Goal: Information Seeking & Learning: Find specific fact

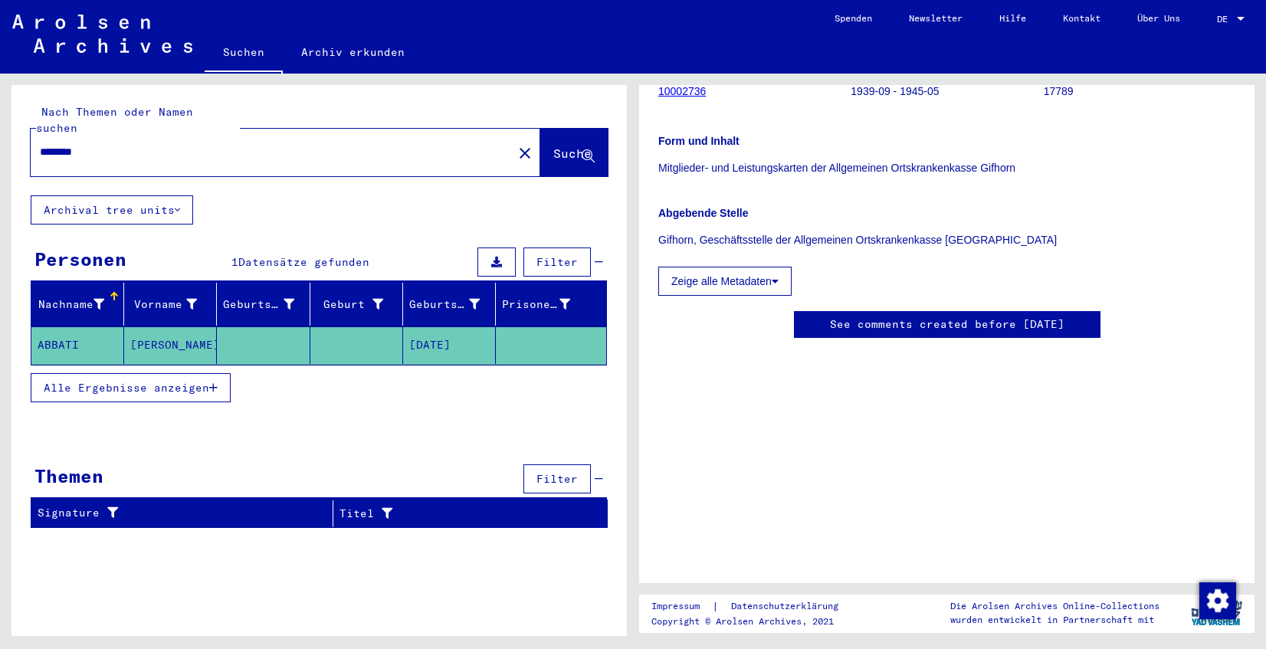
scroll to position [334, 0]
click at [67, 327] on mat-cell "ABBATI" at bounding box center [77, 346] width 93 height 38
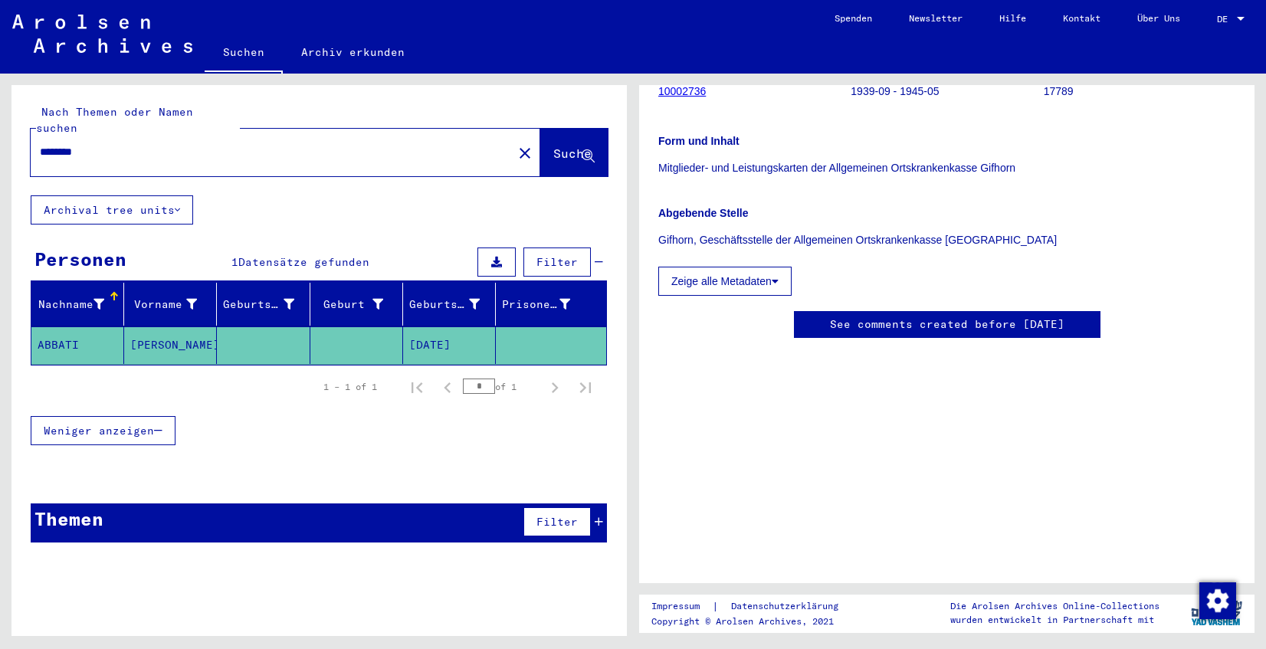
click at [67, 327] on mat-cell "ABBATI" at bounding box center [77, 346] width 93 height 38
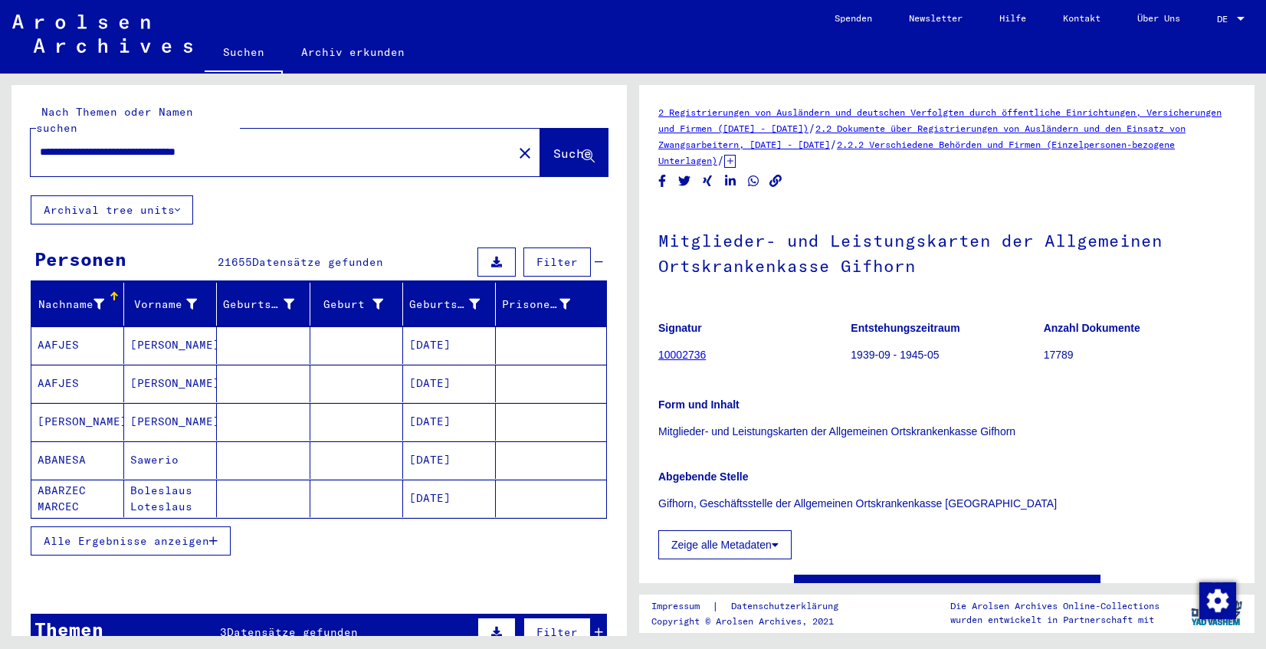
click at [79, 405] on mat-cell "[PERSON_NAME]" at bounding box center [77, 422] width 93 height 38
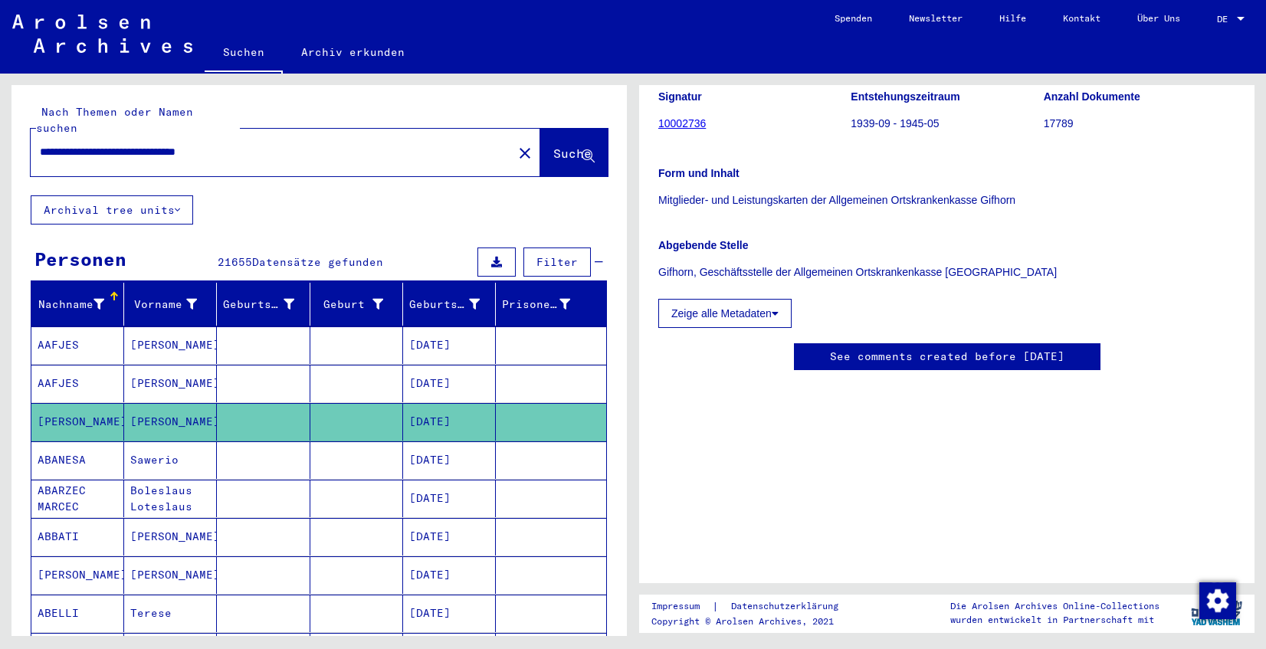
scroll to position [244, 0]
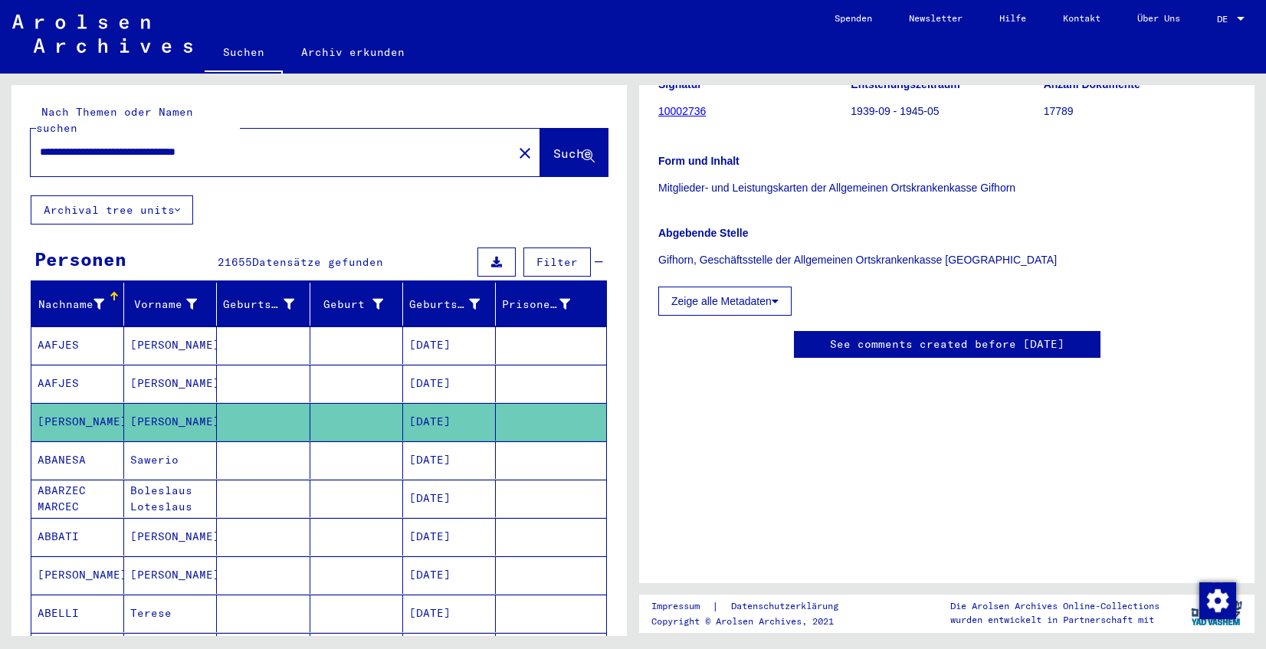
click at [776, 296] on icon at bounding box center [775, 301] width 7 height 11
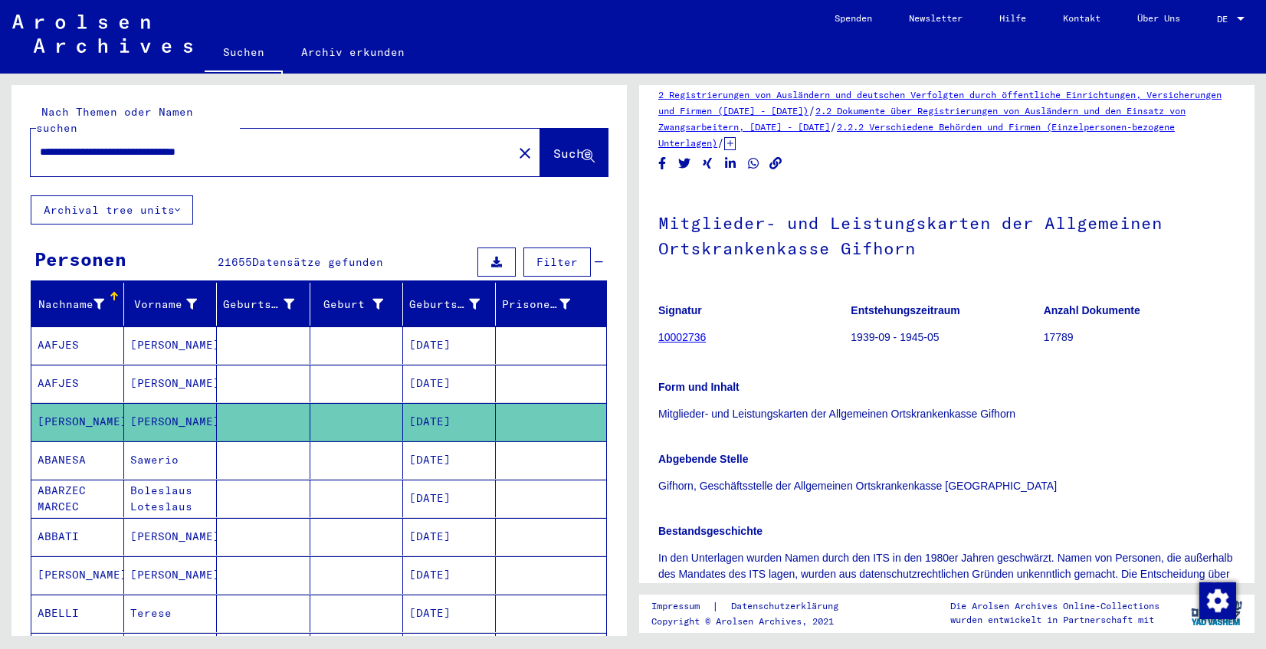
scroll to position [0, 0]
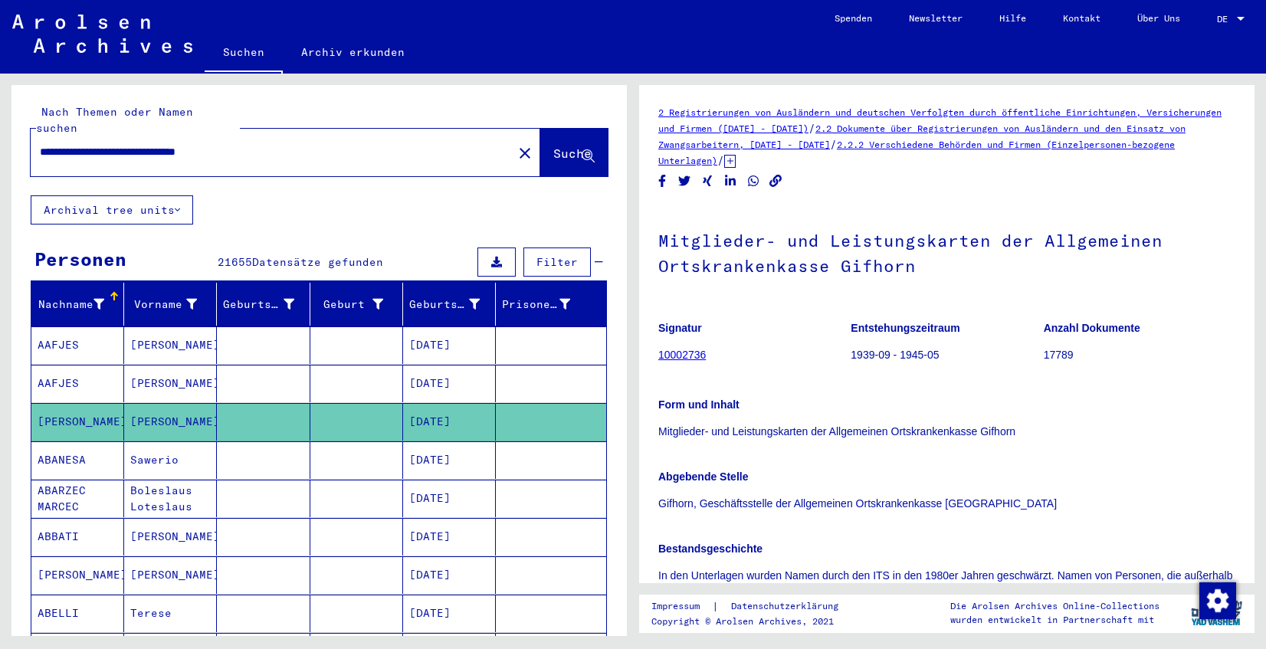
click at [81, 563] on icon at bounding box center [63, 587] width 38 height 61
click at [51, 596] on icon at bounding box center [63, 587] width 38 height 61
click at [57, 599] on icon at bounding box center [63, 587] width 38 height 61
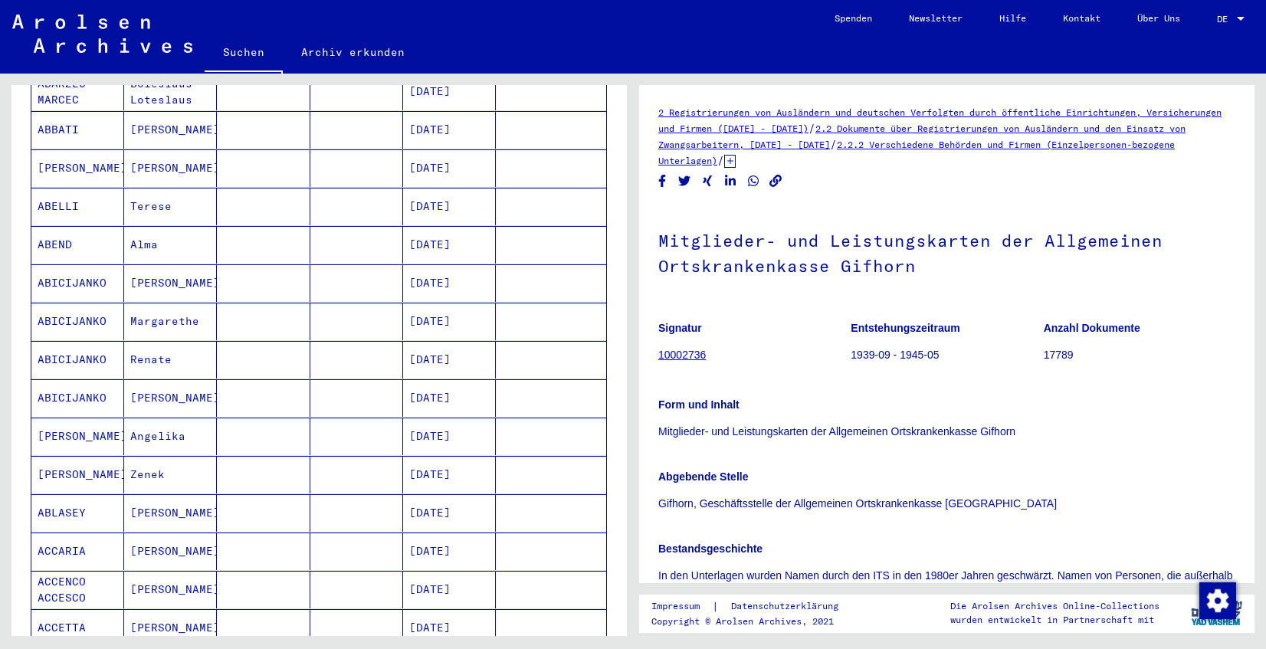
scroll to position [732, 0]
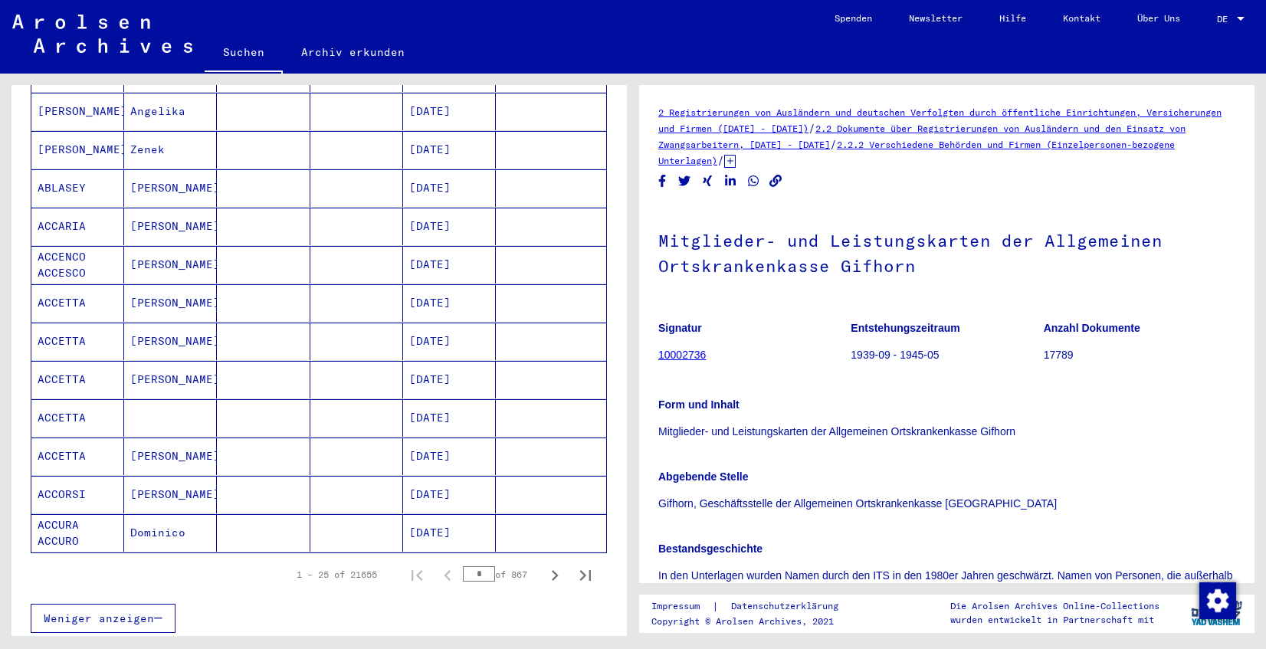
click at [67, 401] on mat-cell "ACCETTA" at bounding box center [77, 418] width 93 height 38
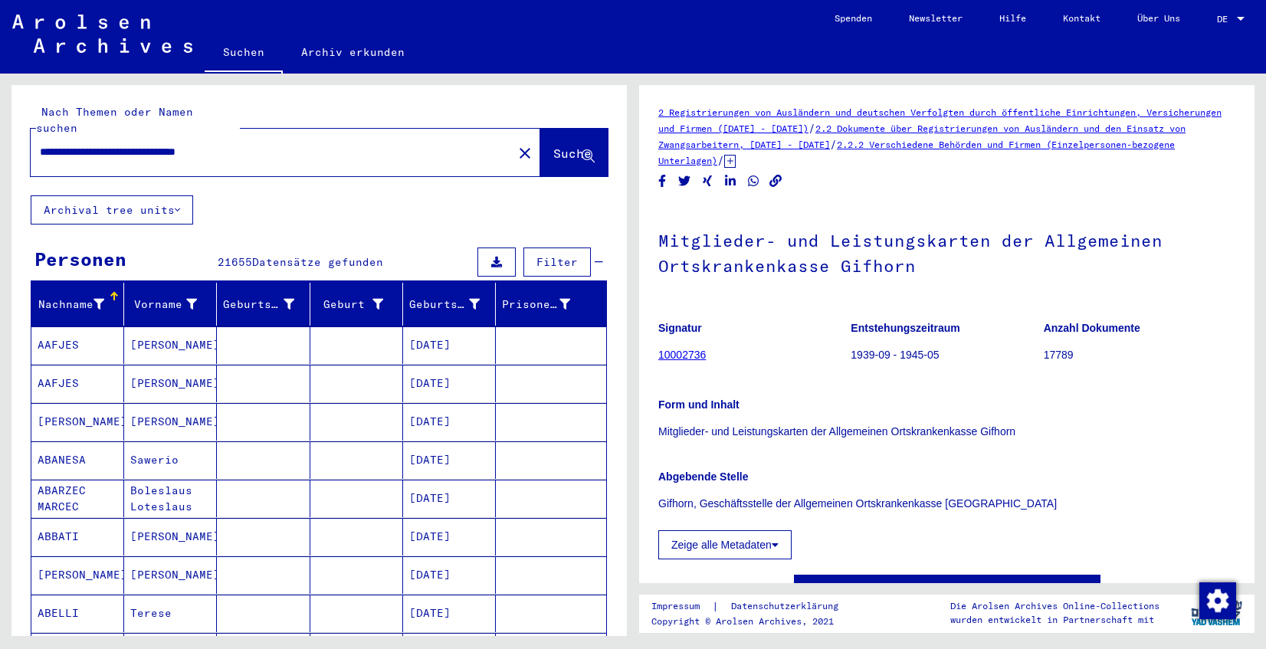
drag, startPoint x: 284, startPoint y: 135, endPoint x: 0, endPoint y: 159, distance: 284.6
click at [40, 159] on input "**********" at bounding box center [272, 152] width 464 height 16
type input "**********"
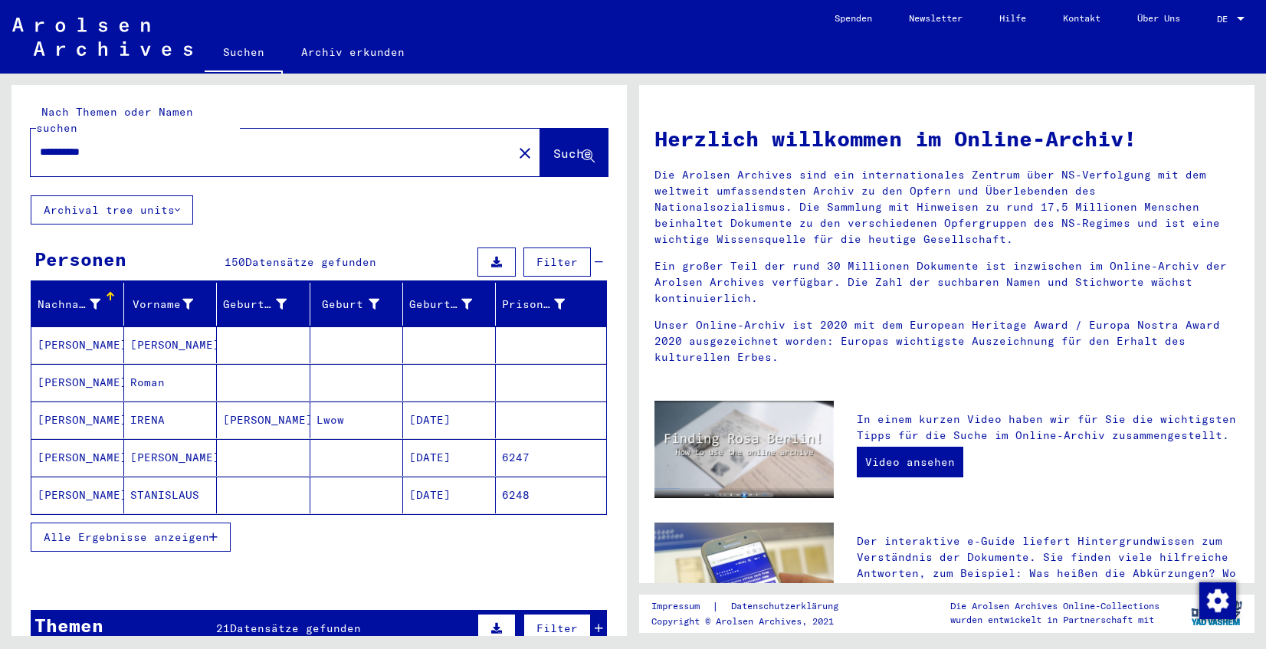
click at [212, 532] on icon "button" at bounding box center [213, 537] width 8 height 11
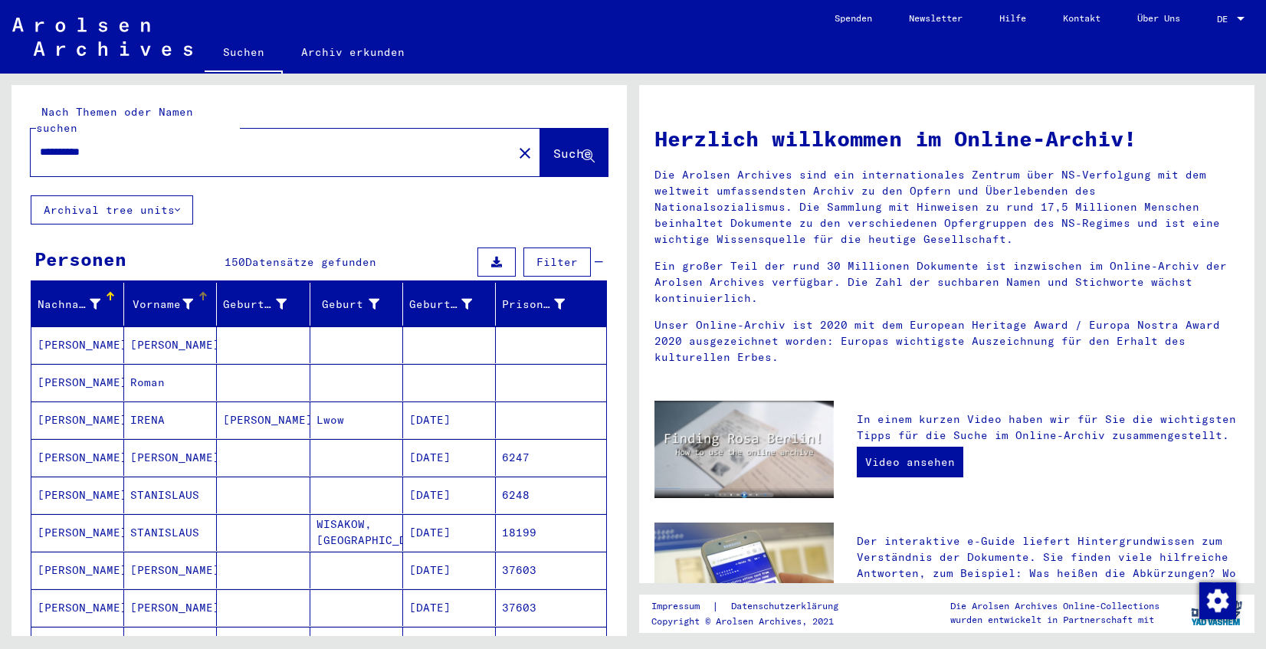
click at [152, 297] on div "Vorname" at bounding box center [161, 305] width 63 height 16
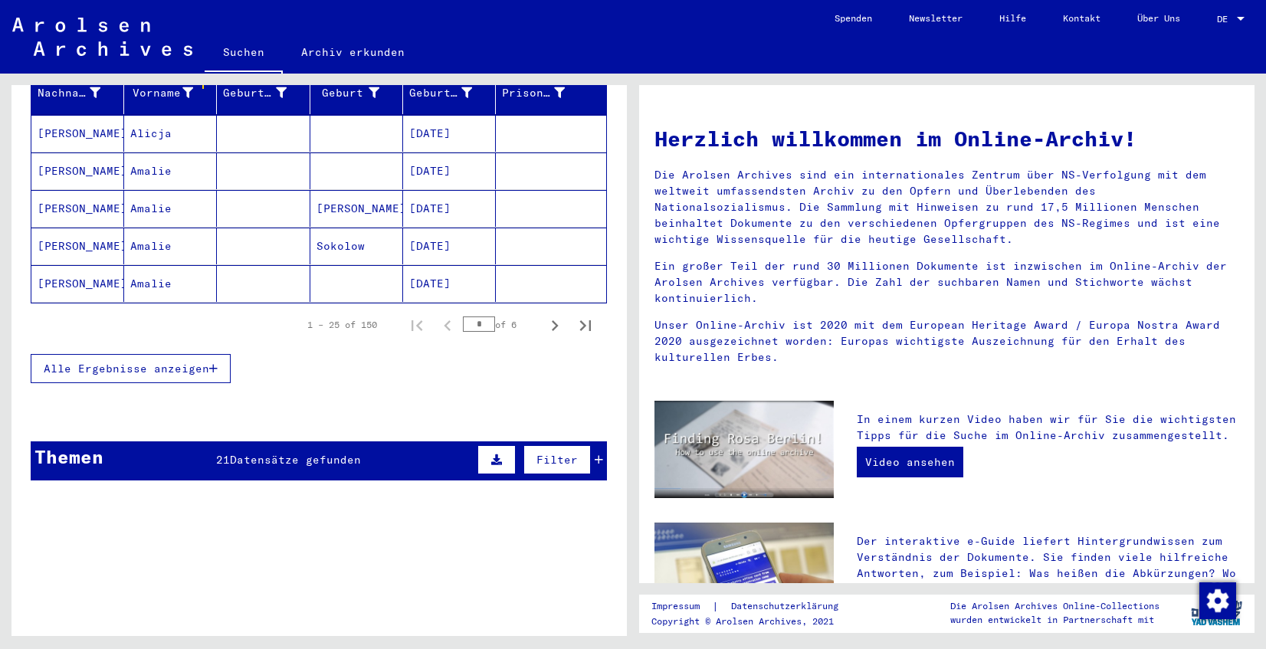
scroll to position [244, 0]
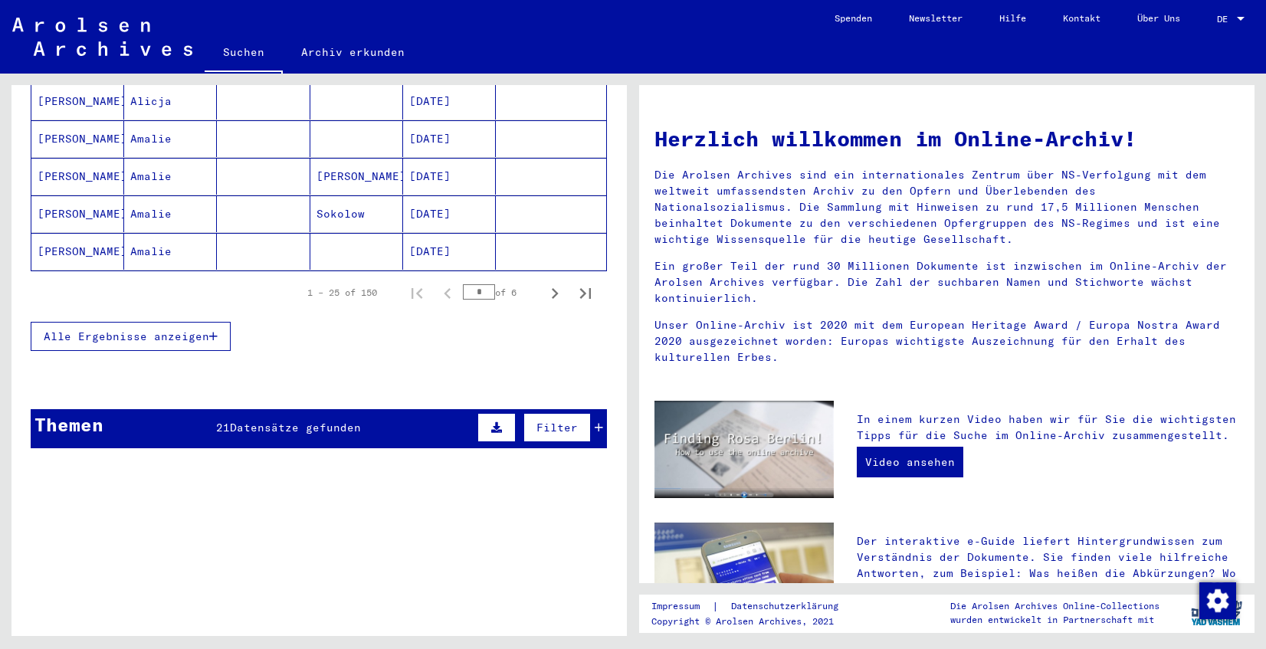
click at [213, 331] on icon "button" at bounding box center [213, 336] width 8 height 11
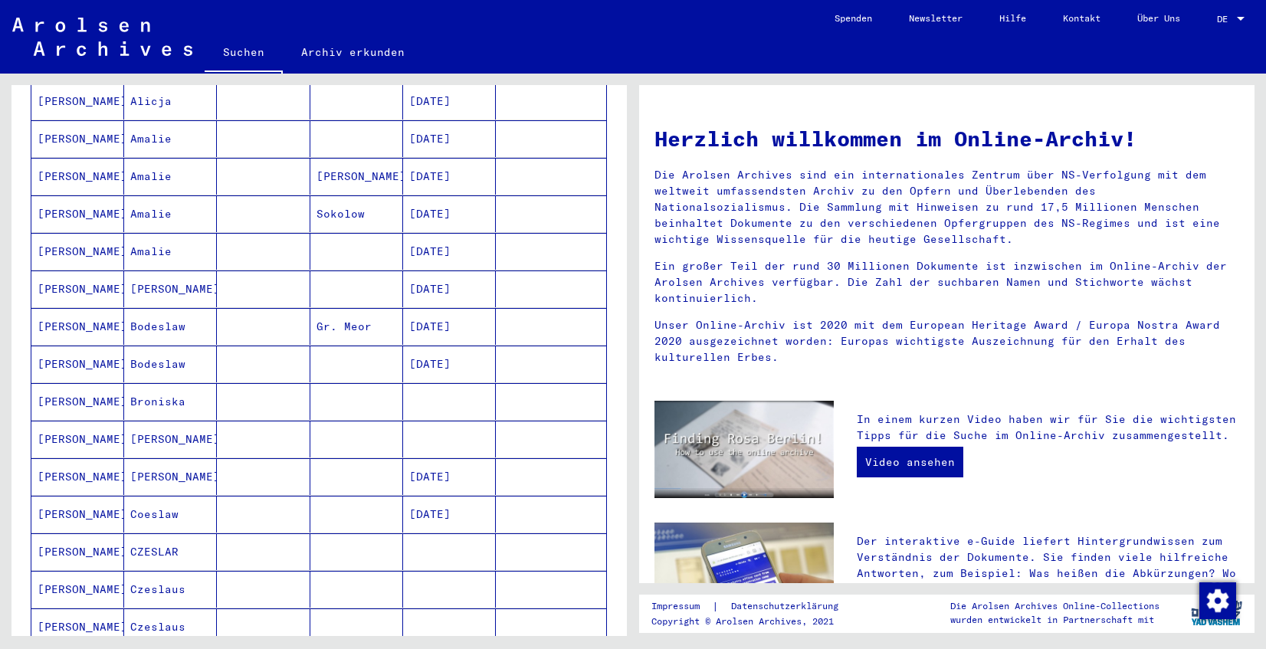
scroll to position [952, 0]
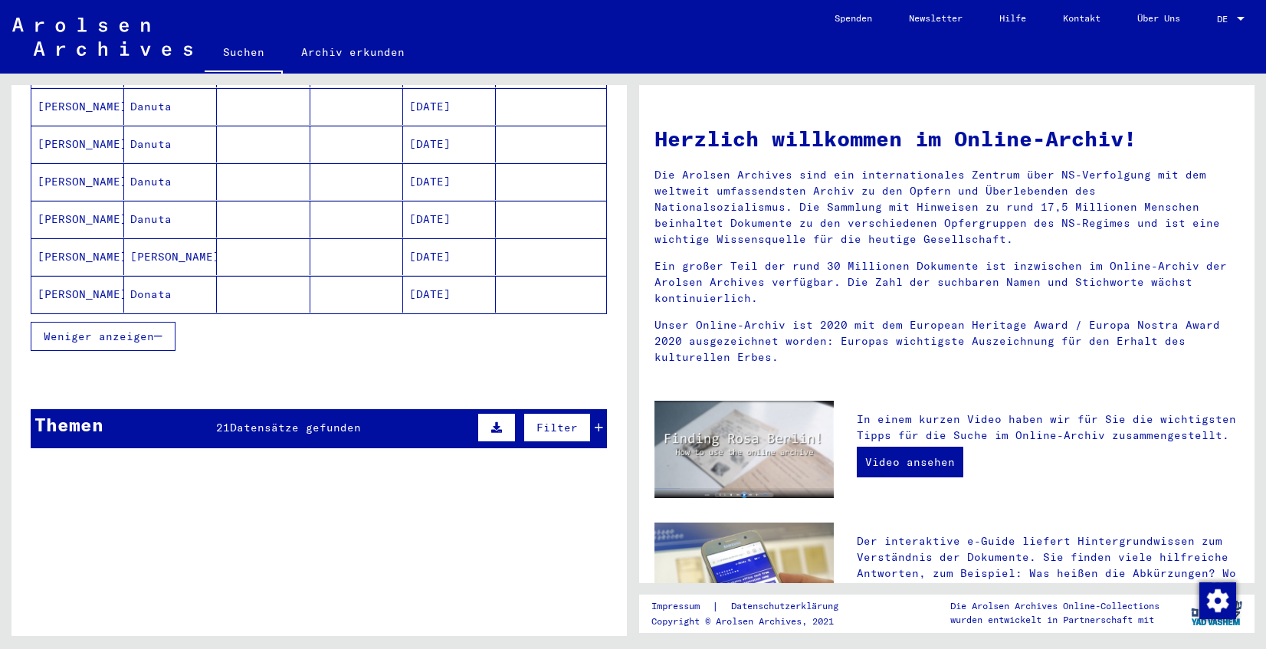
click at [595, 422] on icon at bounding box center [599, 427] width 8 height 11
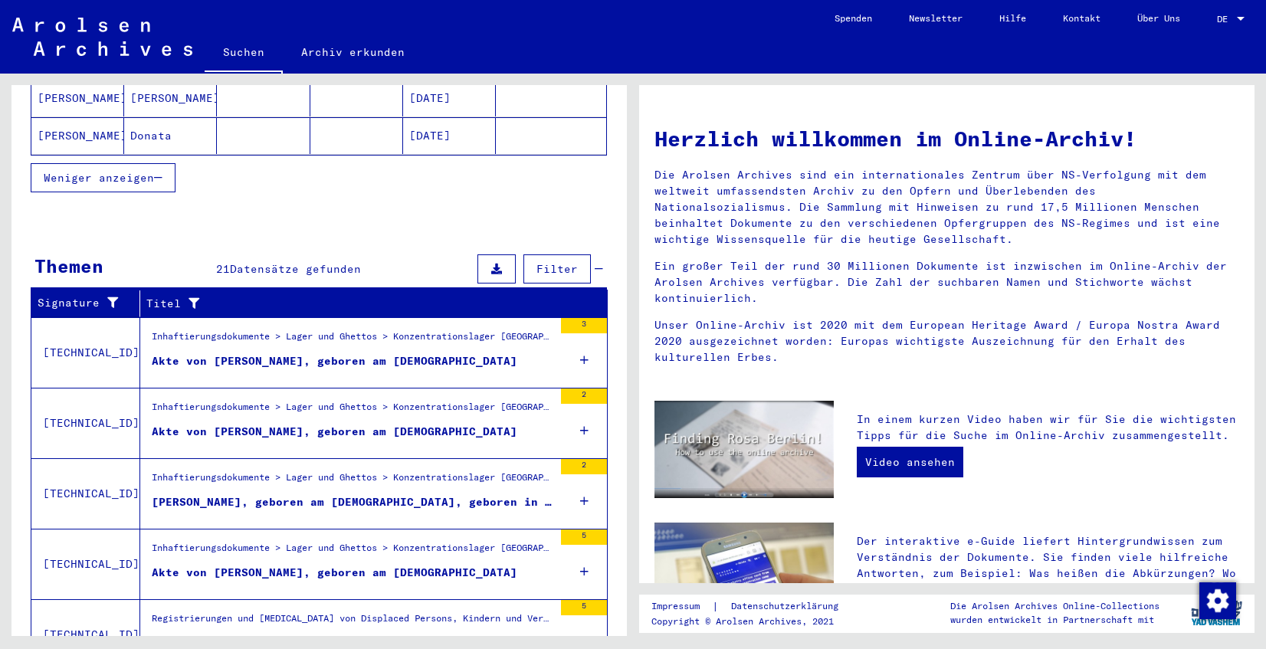
scroll to position [1174, 0]
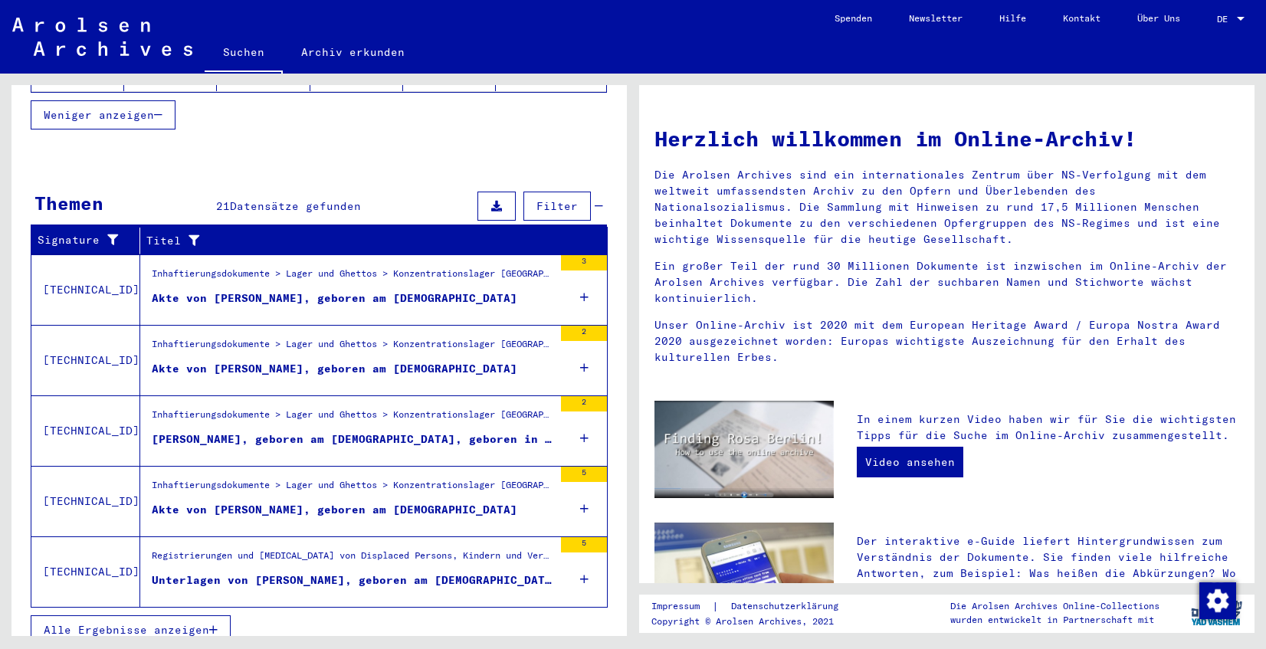
click at [210, 625] on icon "button" at bounding box center [213, 630] width 8 height 11
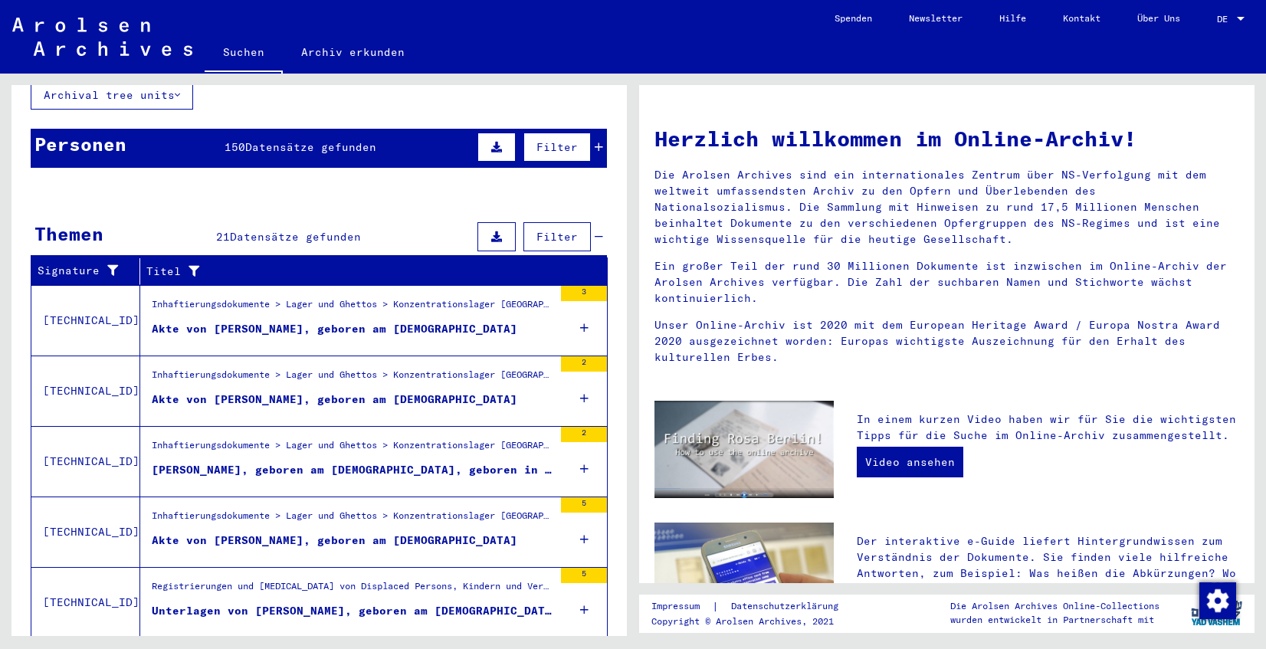
scroll to position [0, 0]
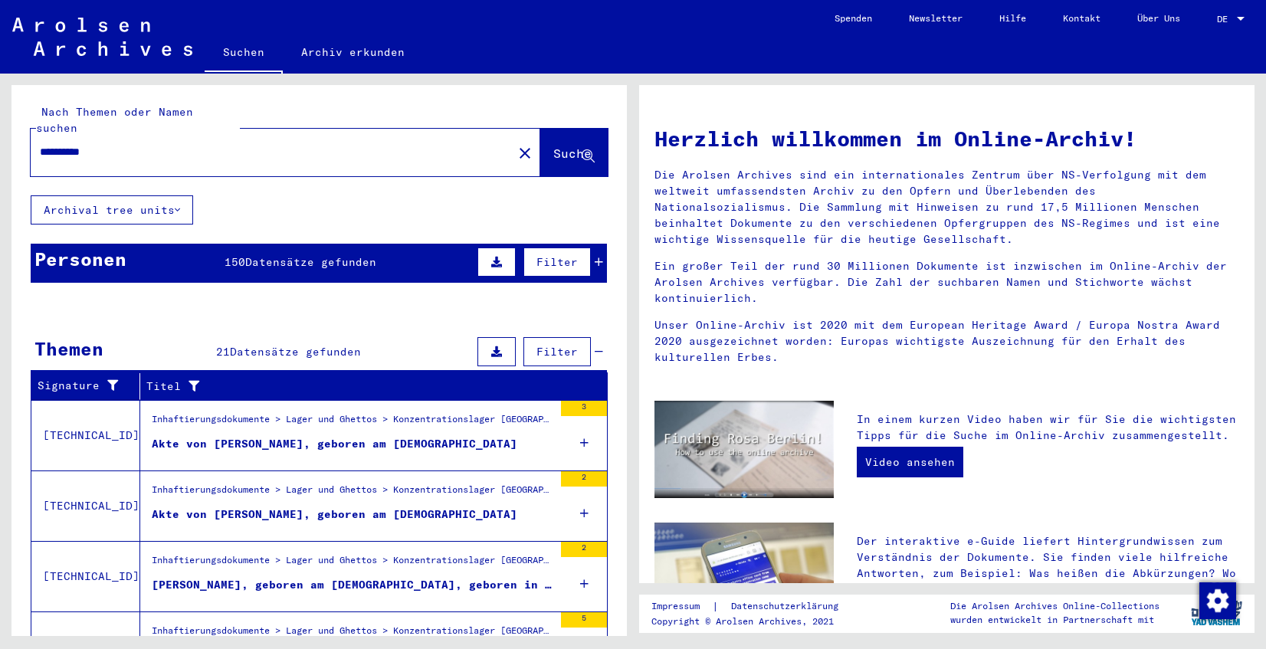
click at [595, 257] on icon at bounding box center [599, 262] width 8 height 11
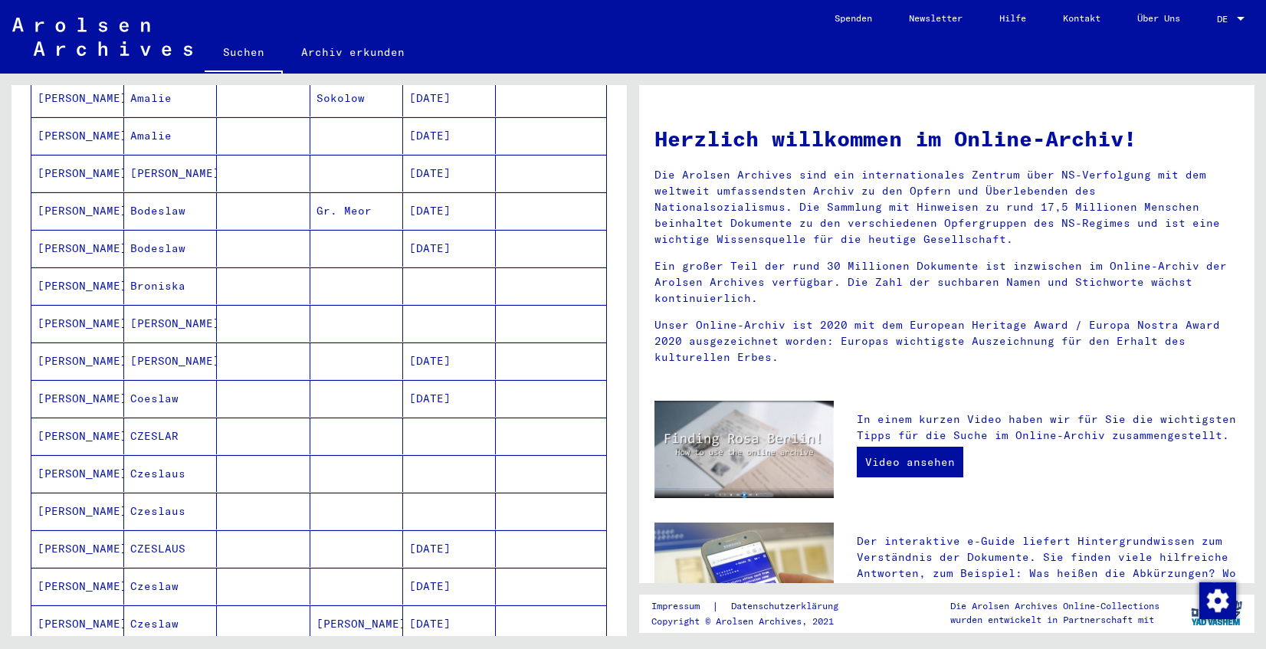
scroll to position [407, 0]
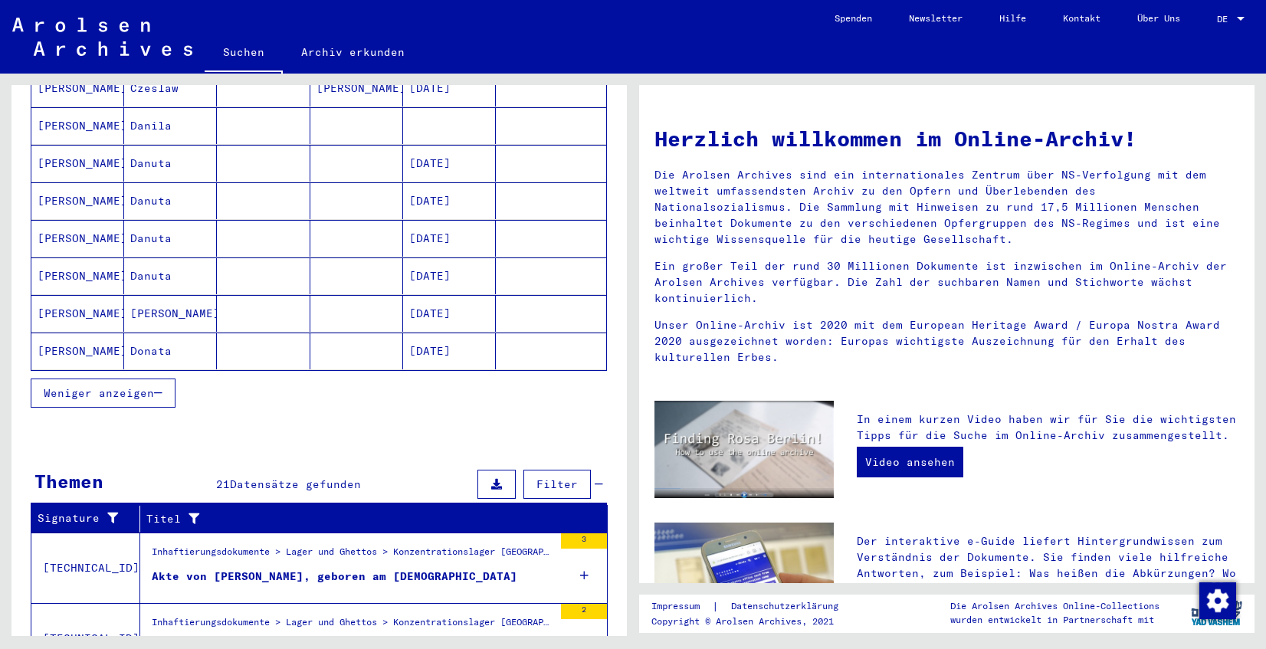
click at [64, 336] on mat-cell "[PERSON_NAME]" at bounding box center [77, 351] width 93 height 37
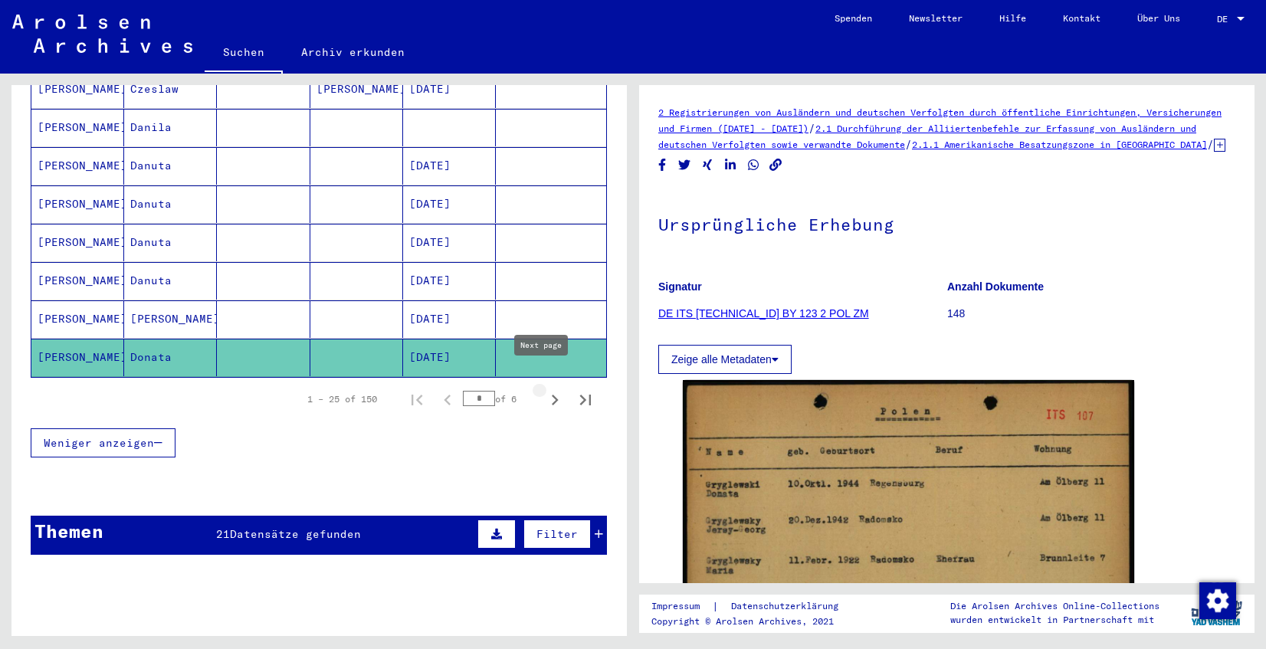
click at [552, 395] on icon "Next page" at bounding box center [555, 400] width 7 height 11
type input "*"
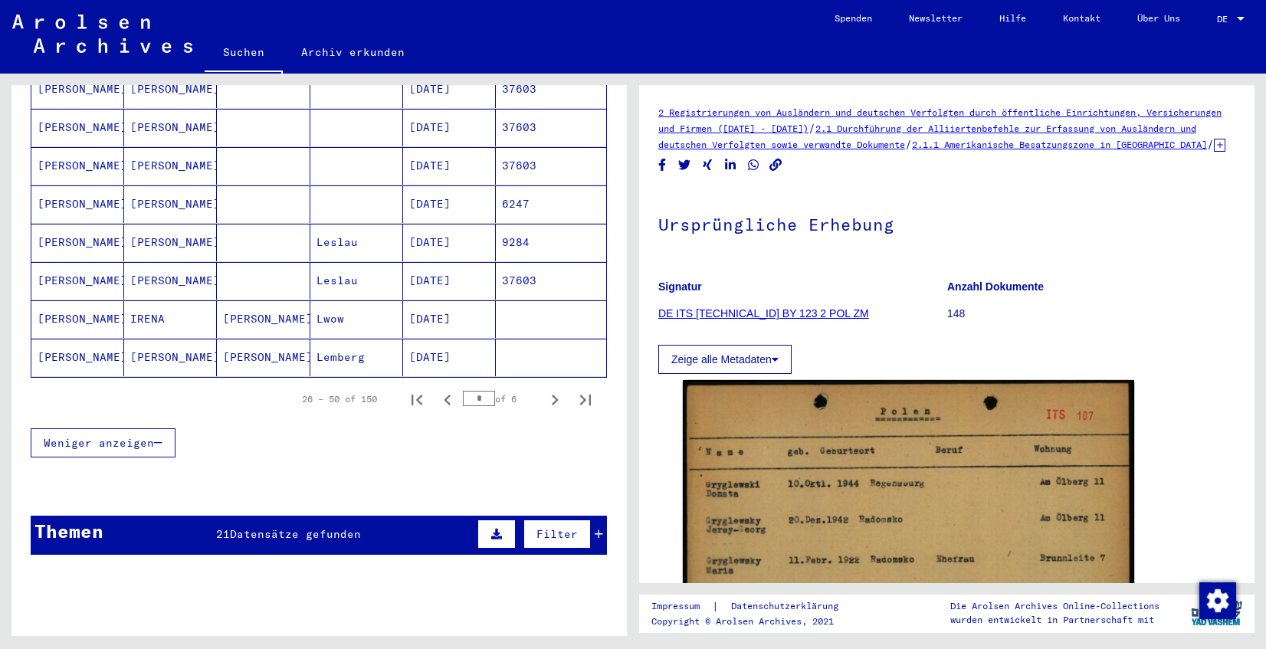
click at [85, 224] on mat-cell "[PERSON_NAME]" at bounding box center [77, 243] width 93 height 38
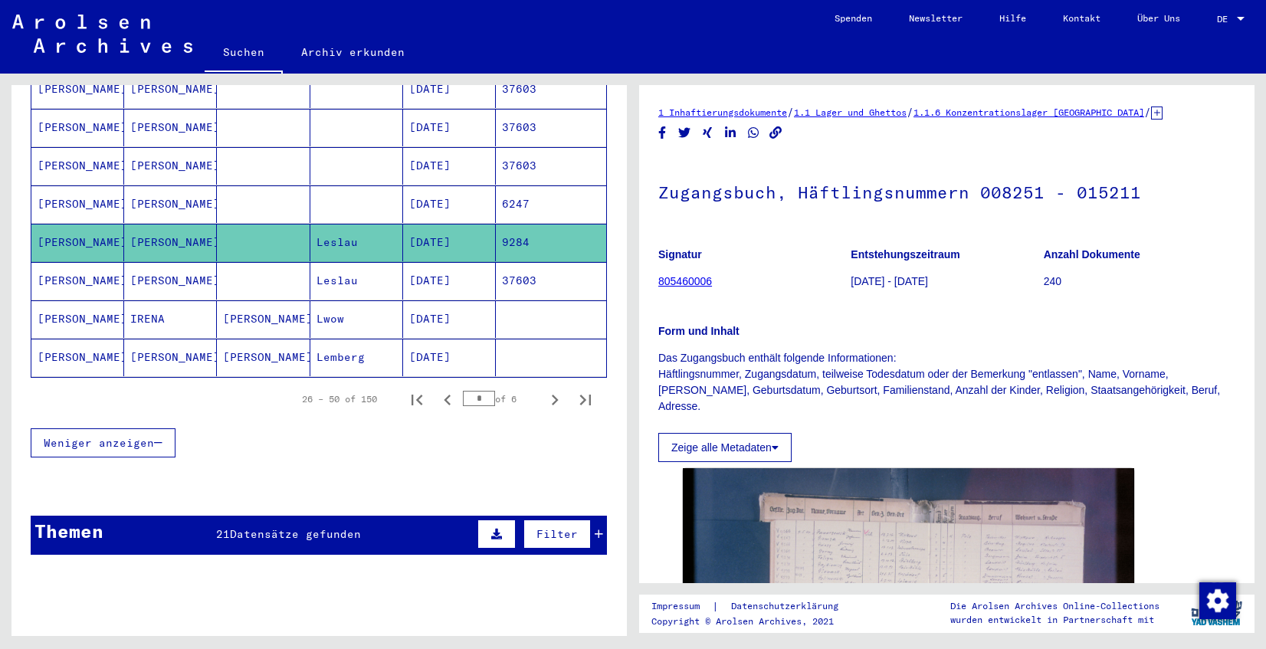
scroll to position [244, 0]
